Goal: Obtain resource: Obtain resource

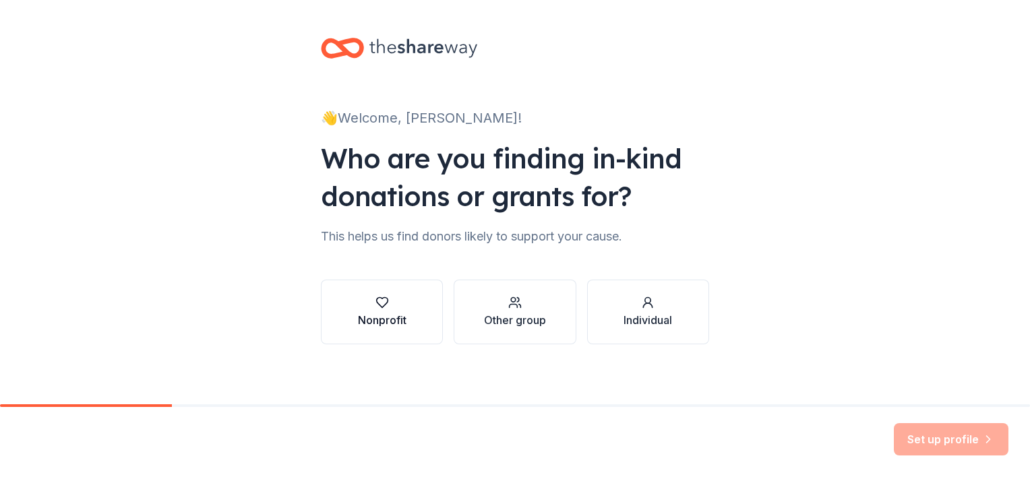
click at [410, 323] on button "Nonprofit" at bounding box center [382, 312] width 122 height 65
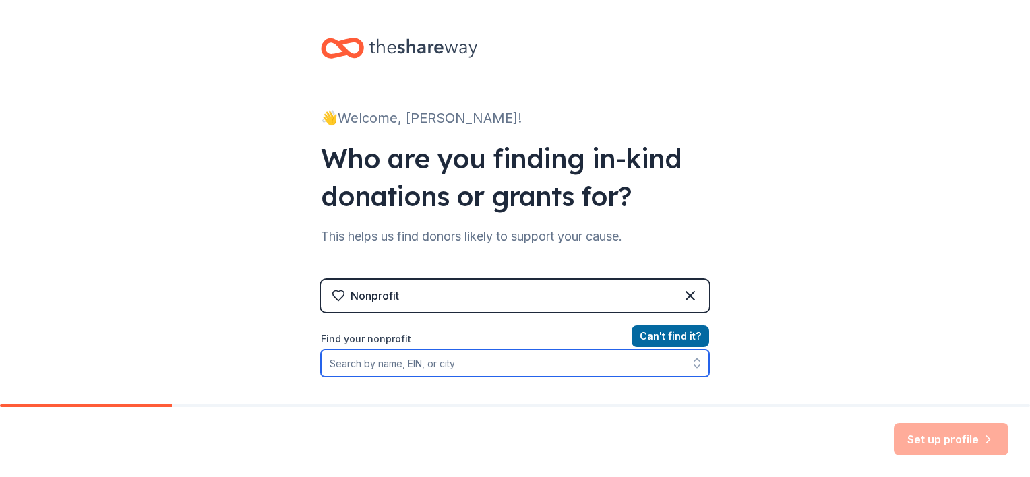
click at [447, 363] on input "Find your nonprofit" at bounding box center [515, 363] width 388 height 27
type input "99-"
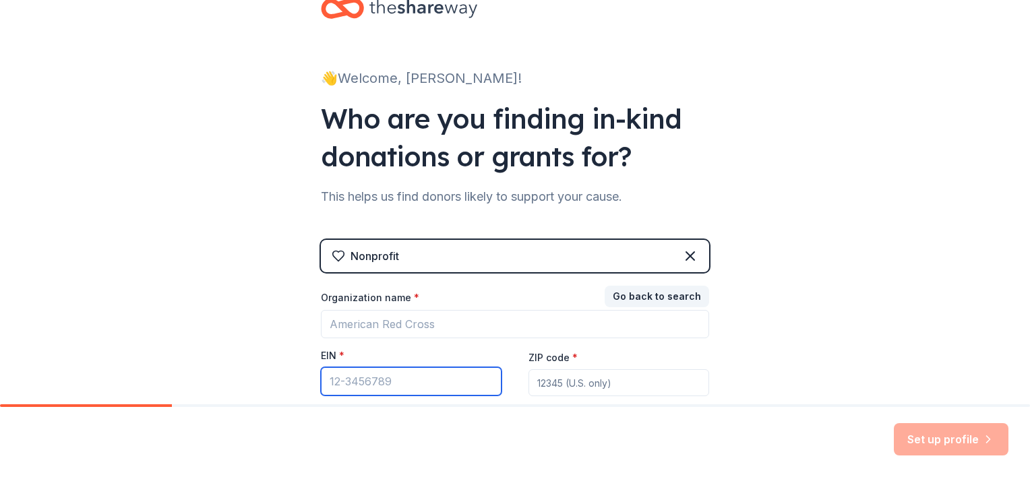
click at [391, 383] on input "EIN *" at bounding box center [411, 381] width 181 height 28
type input "3"
click at [416, 389] on input "EIN *" at bounding box center [411, 381] width 181 height 28
type input "[US_EMPLOYER_IDENTIFICATION_NUMBER]"
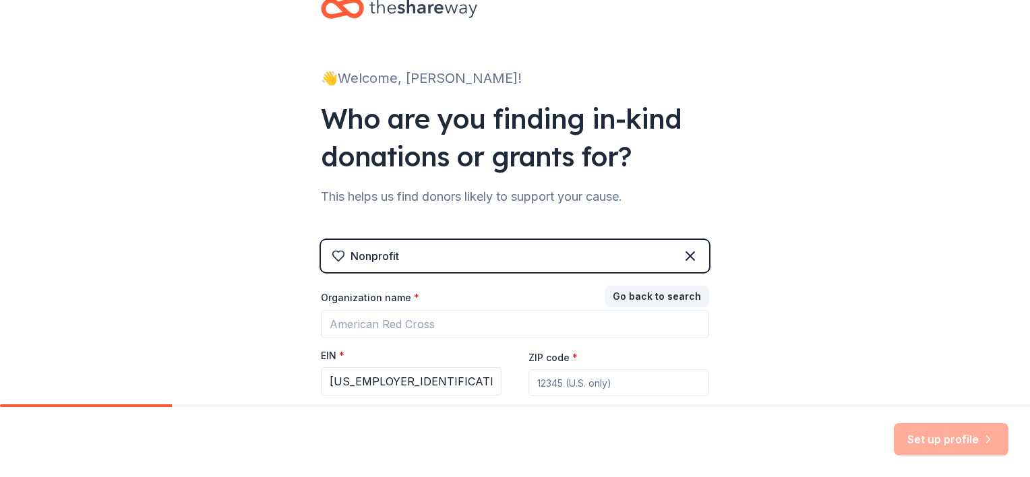
click at [593, 389] on input "ZIP code *" at bounding box center [618, 382] width 181 height 27
type input "74120"
click at [813, 371] on div "👋 Welcome, [PERSON_NAME]! Who are you finding in-kind donations or grants for? …" at bounding box center [515, 237] width 1030 height 555
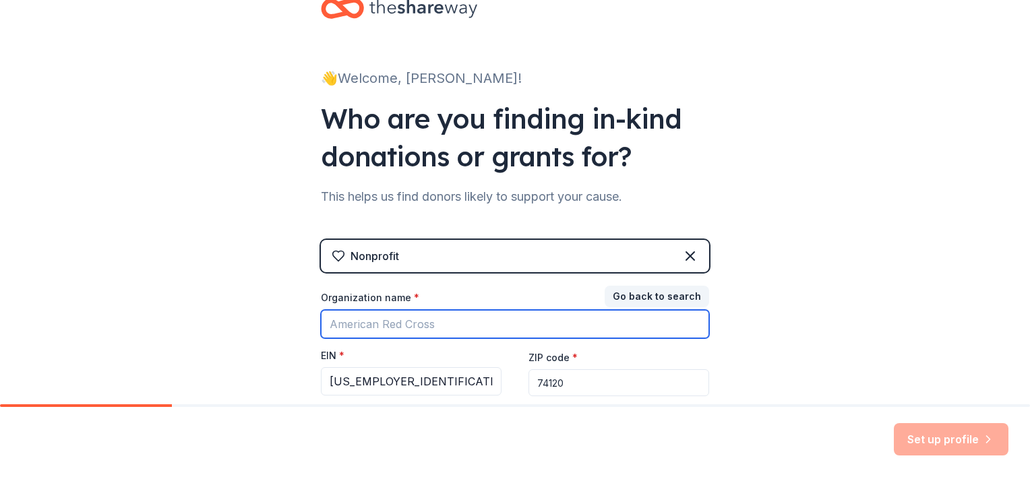
click at [393, 323] on input "Organization name *" at bounding box center [515, 324] width 388 height 28
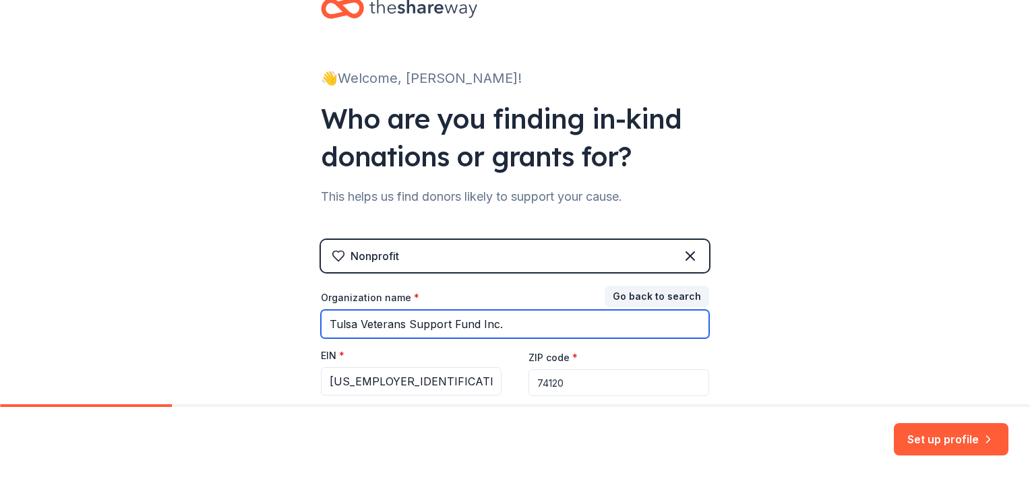
type input "Tulsa Veterans Support Fund Inc."
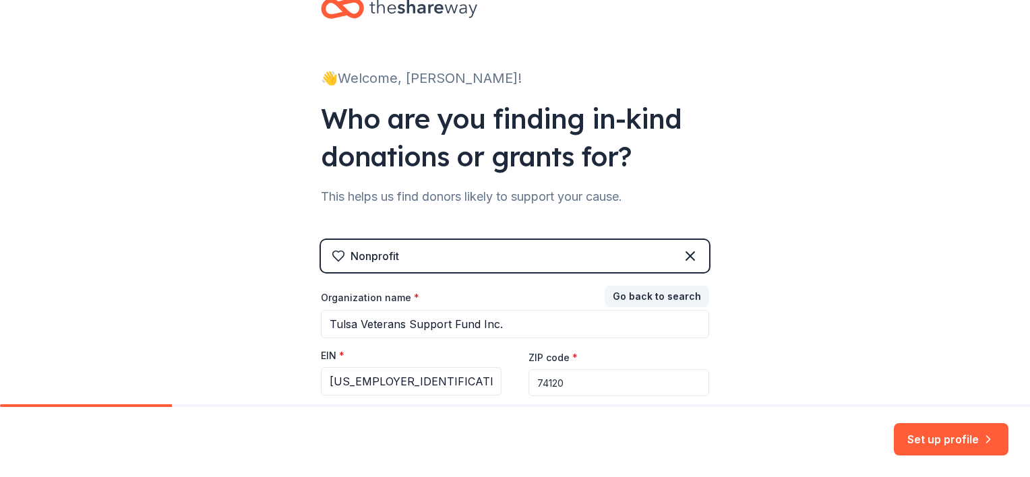
click at [833, 236] on div "👋 Welcome, [PERSON_NAME]! Who are you finding in-kind donations or grants for? …" at bounding box center [515, 237] width 1030 height 555
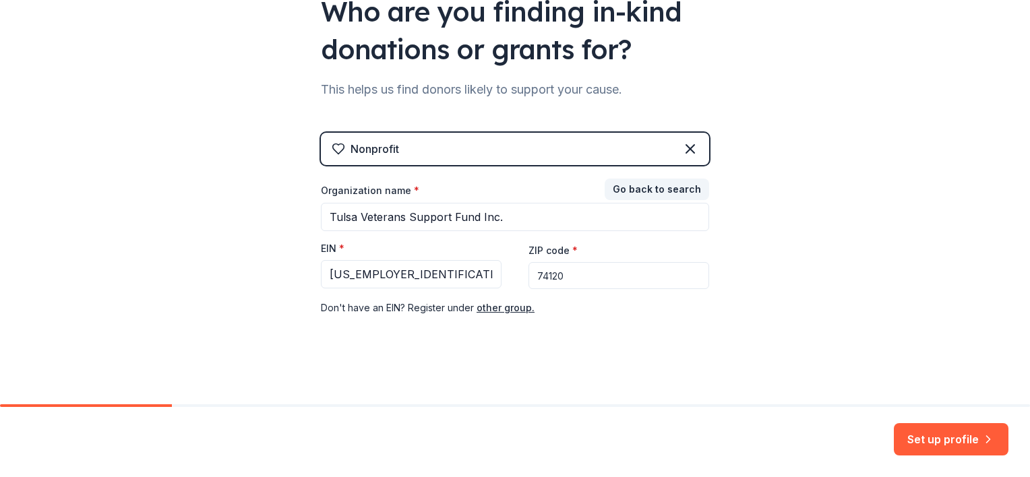
scroll to position [150, 0]
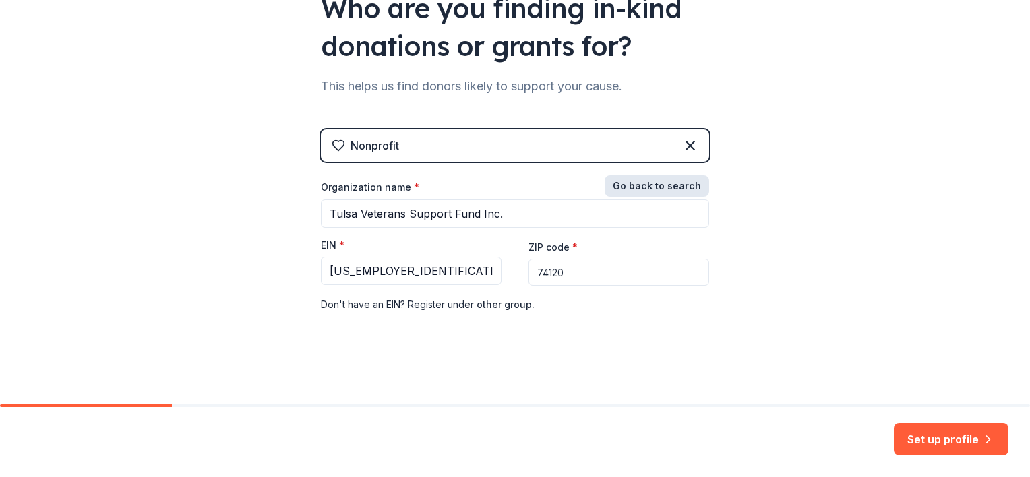
click at [648, 189] on button "Go back to search" at bounding box center [656, 186] width 104 height 22
